Goal: Navigation & Orientation: Find specific page/section

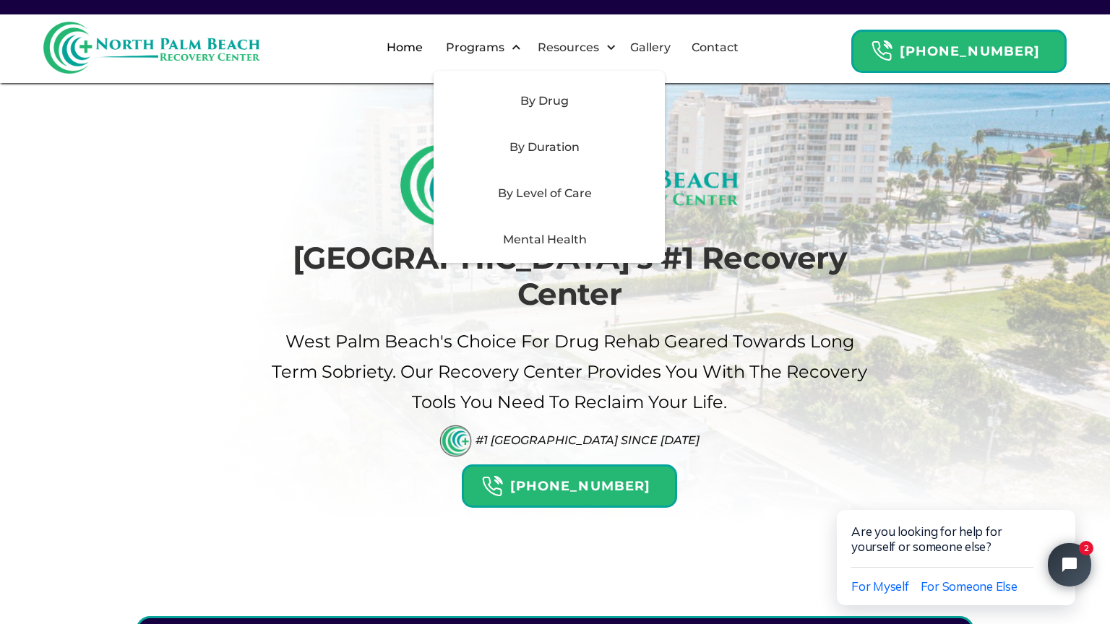
click at [494, 150] on div "By Duration" at bounding box center [544, 147] width 205 height 17
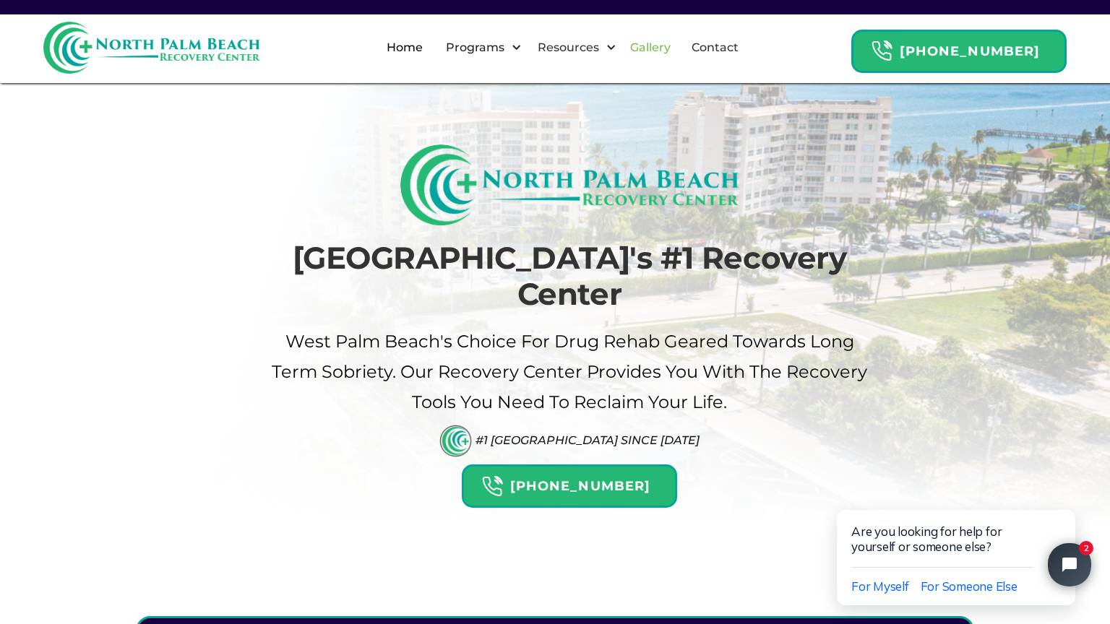
click at [677, 46] on link "Gallery" at bounding box center [650, 48] width 58 height 46
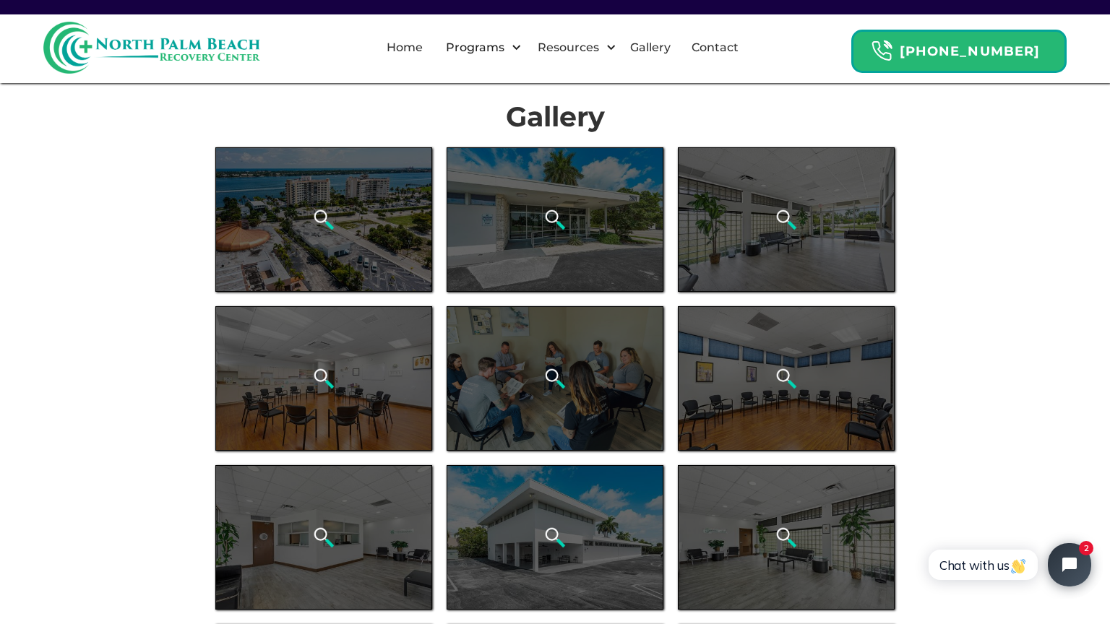
click at [677, 46] on link "Gallery" at bounding box center [650, 48] width 58 height 46
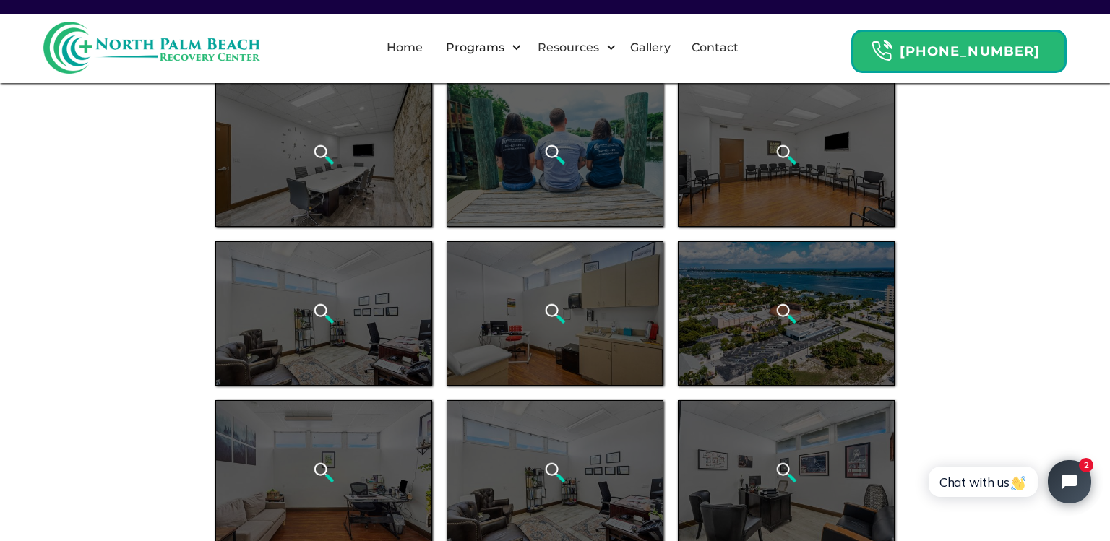
scroll to position [700, 0]
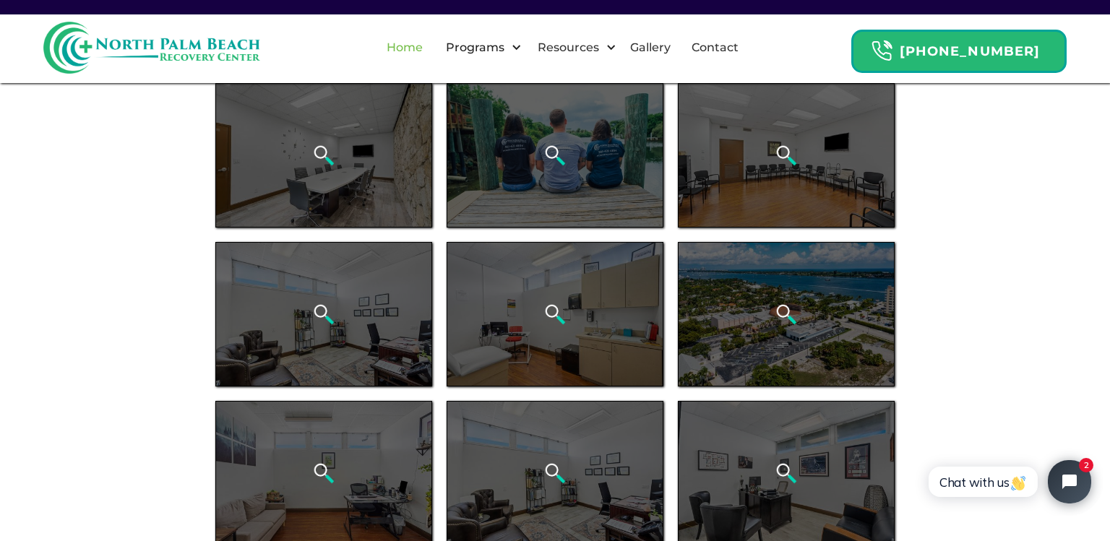
click at [421, 47] on link "Home" at bounding box center [404, 48] width 53 height 46
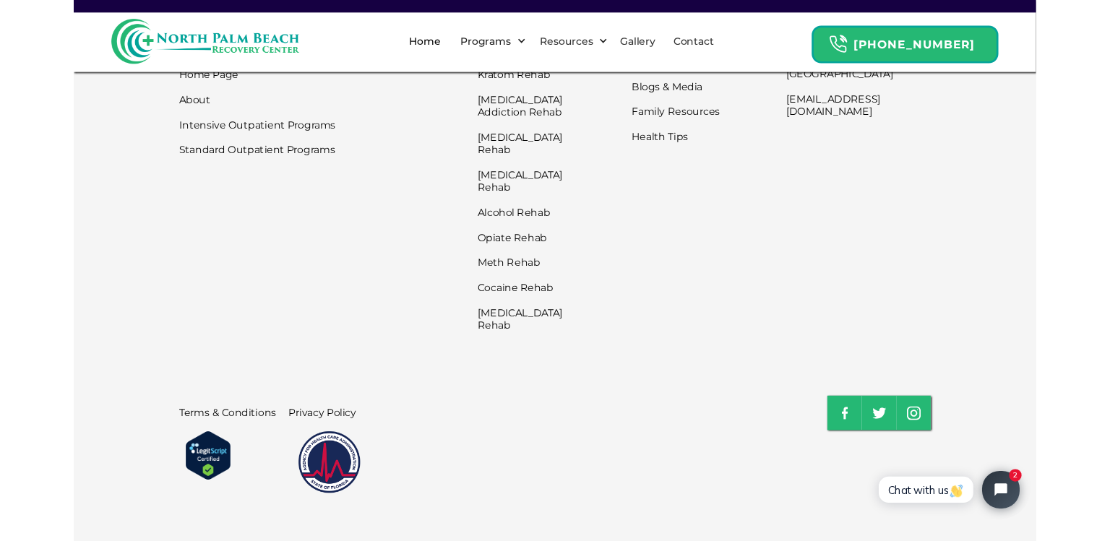
scroll to position [4826, 0]
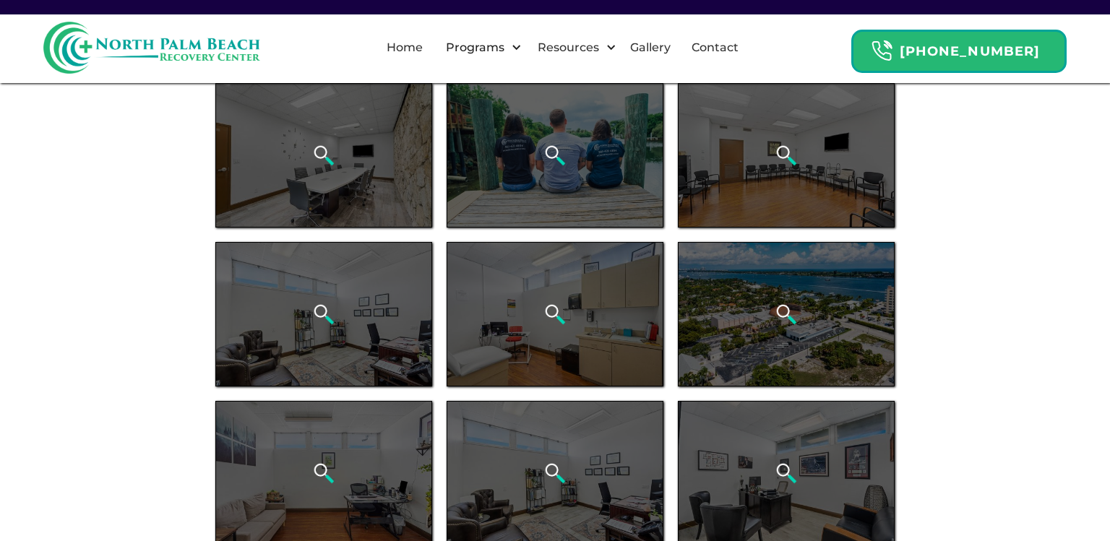
scroll to position [700, 0]
